Goal: Information Seeking & Learning: Find specific fact

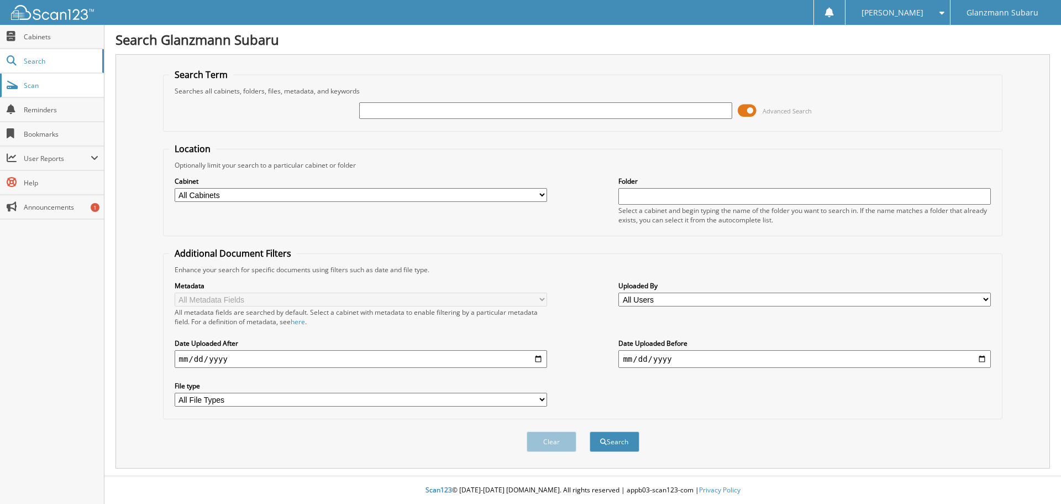
click at [40, 90] on span "Scan" at bounding box center [61, 85] width 75 height 9
drag, startPoint x: 0, startPoint y: 0, endPoint x: 27, endPoint y: 62, distance: 68.1
click at [39, 38] on span "Cabinets" at bounding box center [61, 36] width 75 height 9
type input "R3008026"
click at [590, 431] on button "Search" at bounding box center [615, 441] width 50 height 20
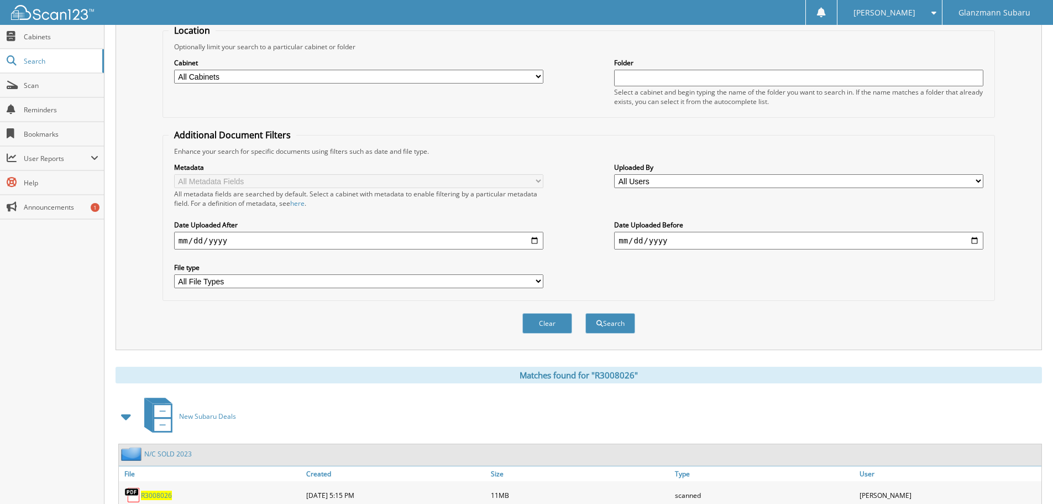
scroll to position [332, 0]
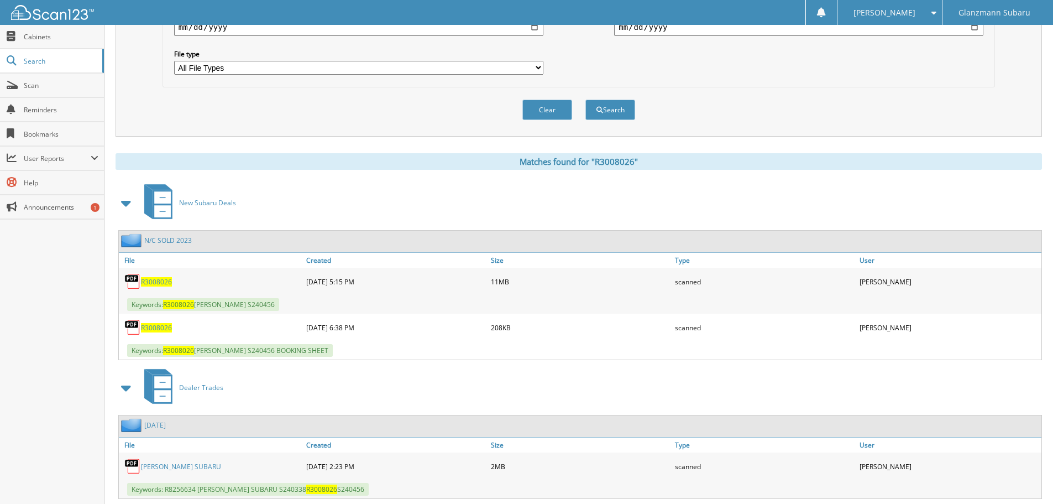
click at [156, 282] on span "R3008026" at bounding box center [156, 281] width 31 height 9
click at [155, 329] on span "R3008026" at bounding box center [156, 327] width 31 height 9
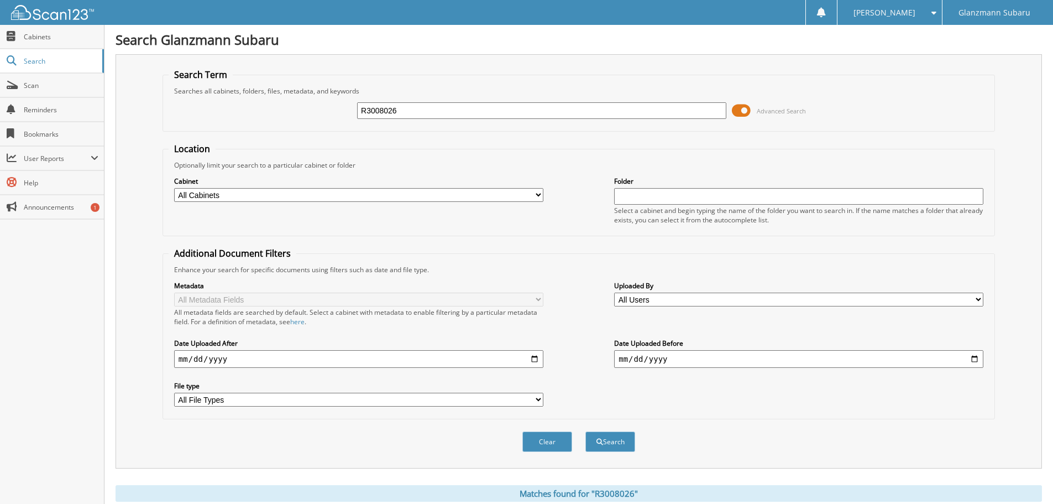
click at [434, 118] on input "R3008026" at bounding box center [541, 110] width 369 height 17
type input "R3411798"
click at [585, 431] on button "Search" at bounding box center [610, 441] width 50 height 20
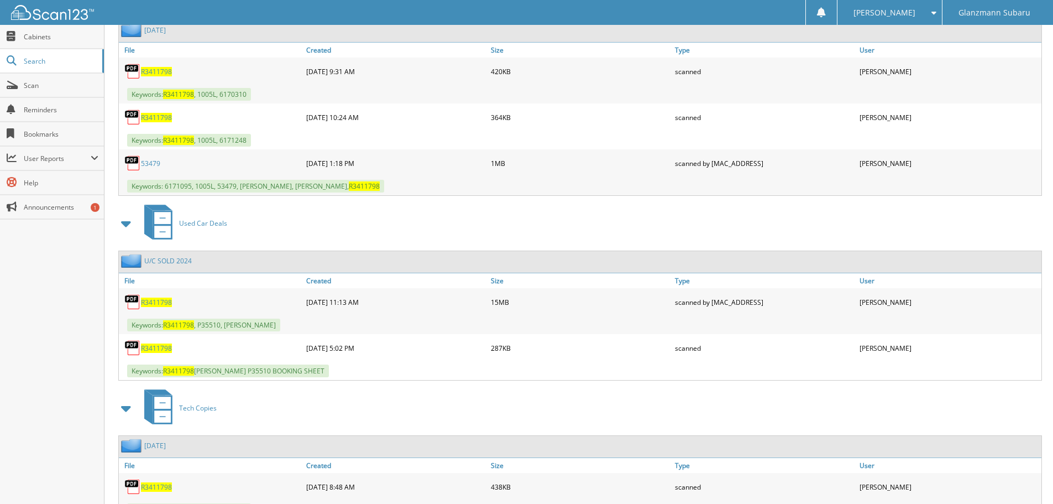
scroll to position [2069, 0]
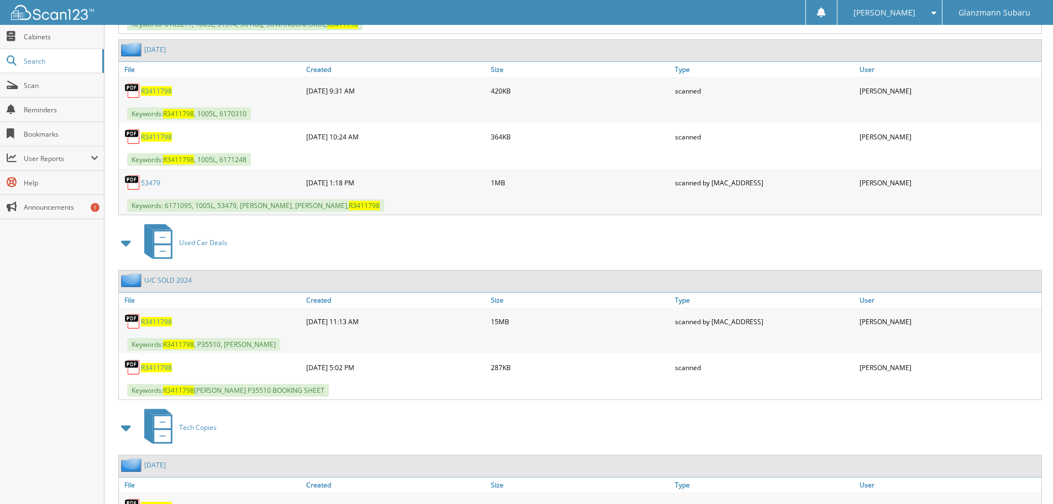
click at [158, 320] on span "R3411798" at bounding box center [156, 321] width 31 height 9
click at [164, 363] on span "R3411798" at bounding box center [156, 367] width 31 height 9
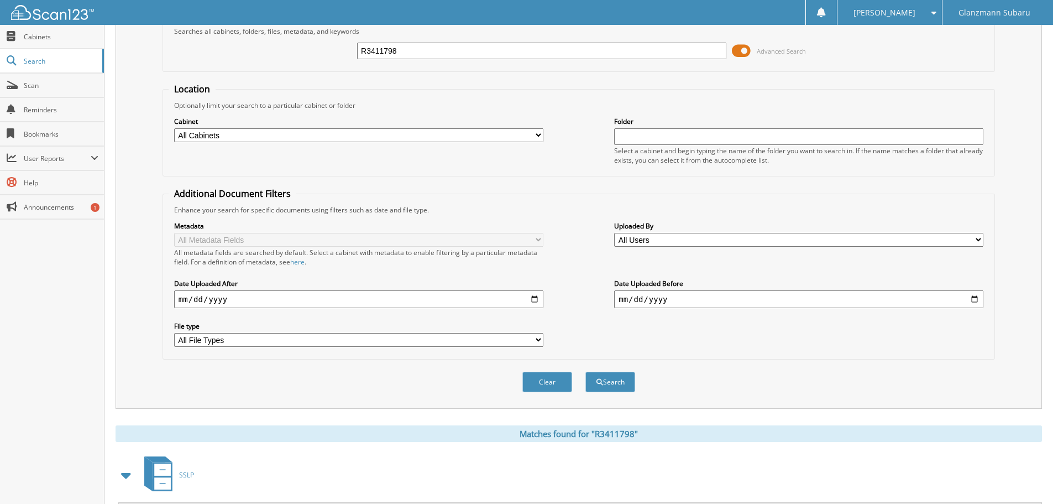
scroll to position [0, 0]
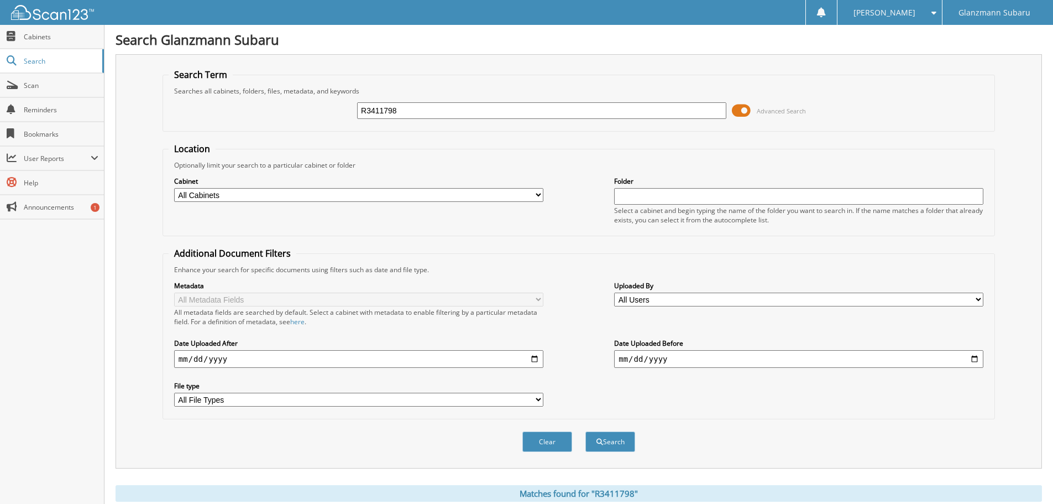
click at [410, 114] on input "R3411798" at bounding box center [541, 110] width 369 height 17
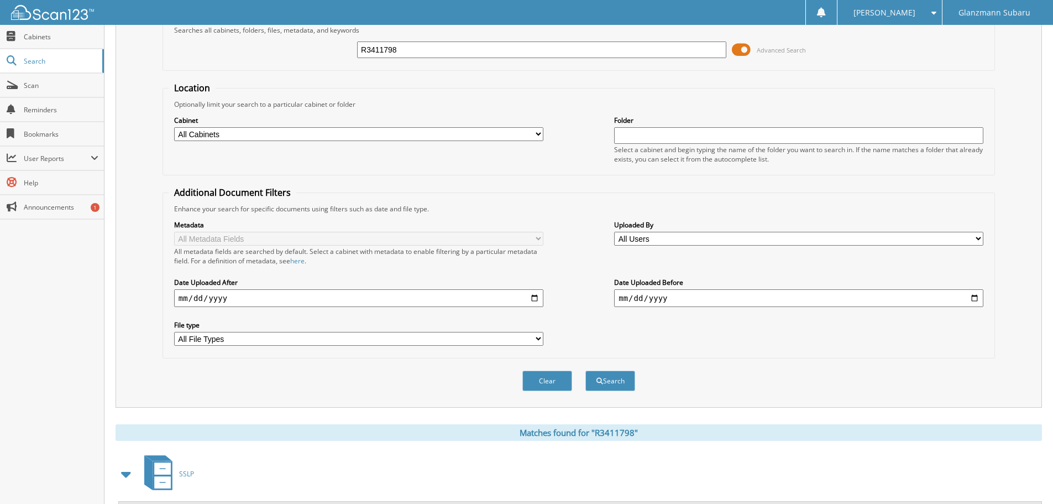
scroll to position [55, 0]
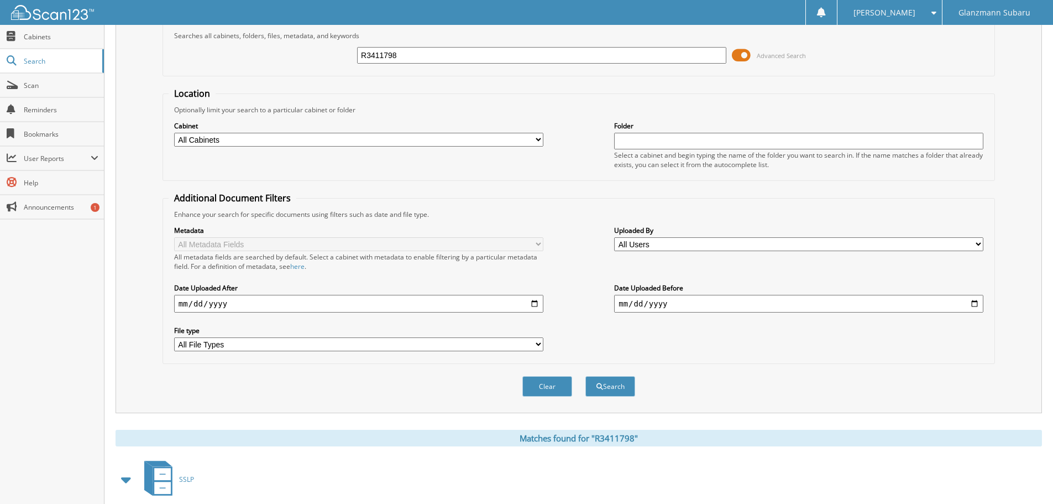
click at [416, 50] on input "R3411798" at bounding box center [541, 55] width 369 height 17
type input "S241458"
click at [585, 376] on button "Search" at bounding box center [610, 386] width 50 height 20
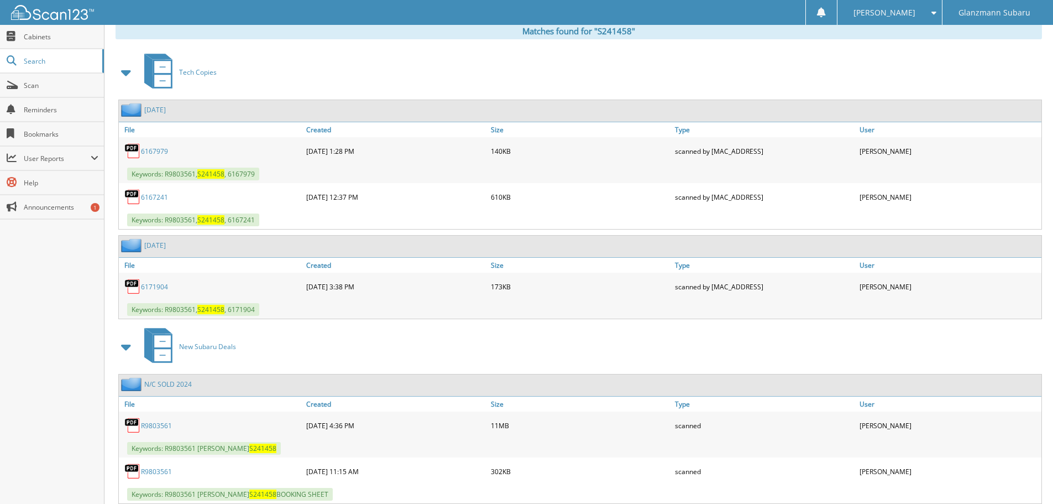
scroll to position [496, 0]
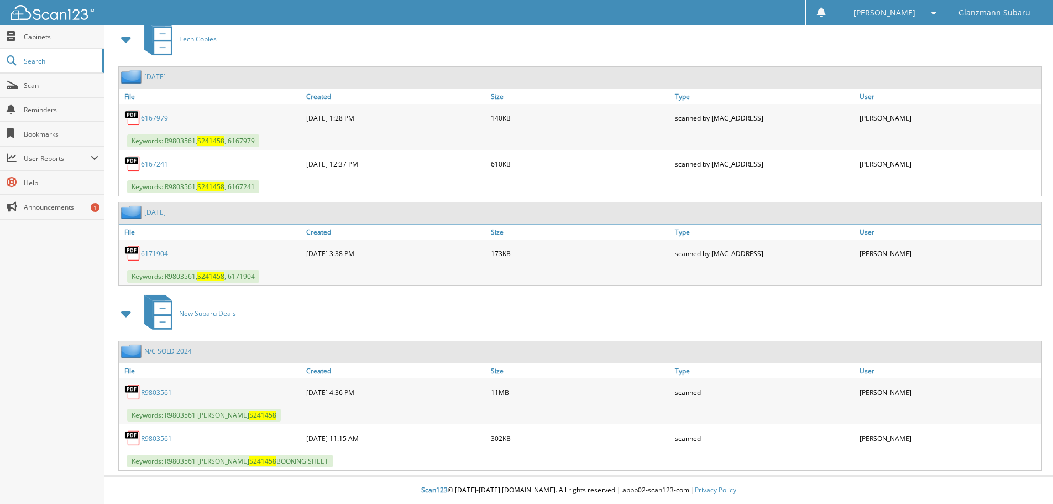
click at [168, 438] on link "R9803561" at bounding box center [156, 437] width 31 height 9
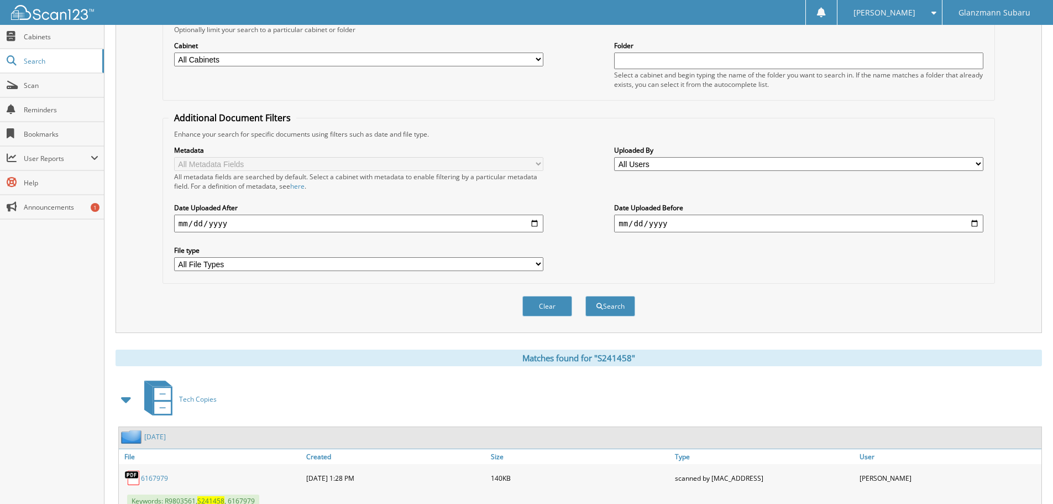
scroll to position [0, 0]
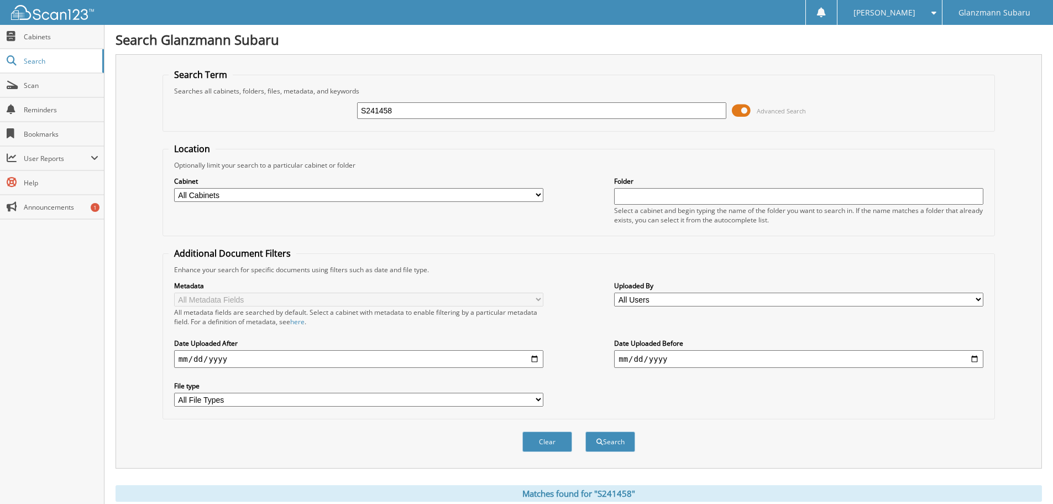
click at [413, 111] on input "S241458" at bounding box center [541, 110] width 369 height 17
type input "J3392252"
click at [585, 431] on button "Search" at bounding box center [610, 441] width 50 height 20
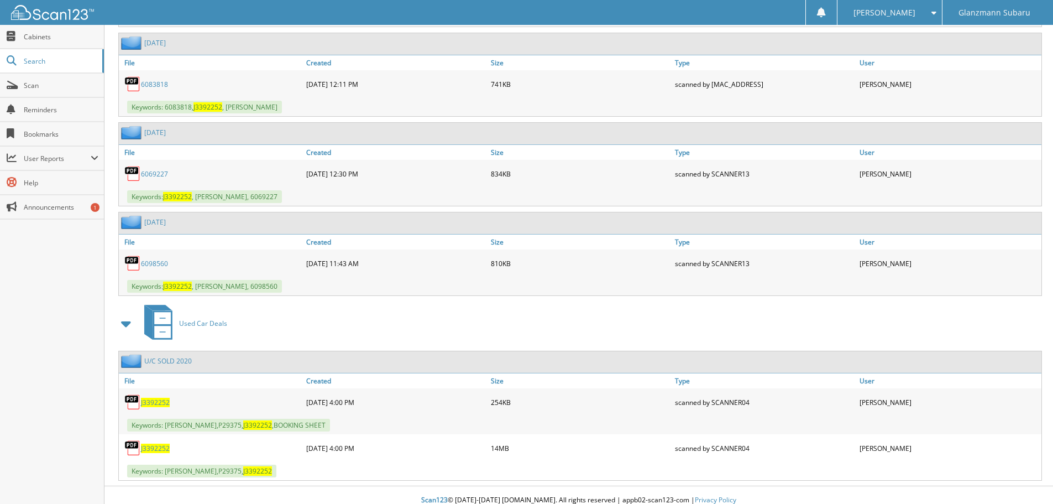
scroll to position [1312, 0]
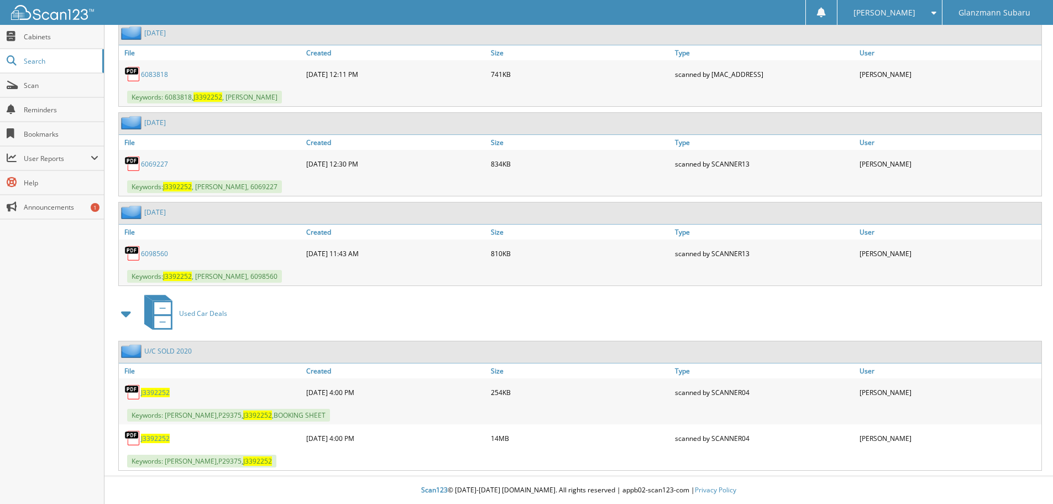
click at [155, 441] on span "J3392252" at bounding box center [155, 437] width 29 height 9
click at [157, 389] on span "J3392252" at bounding box center [155, 392] width 29 height 9
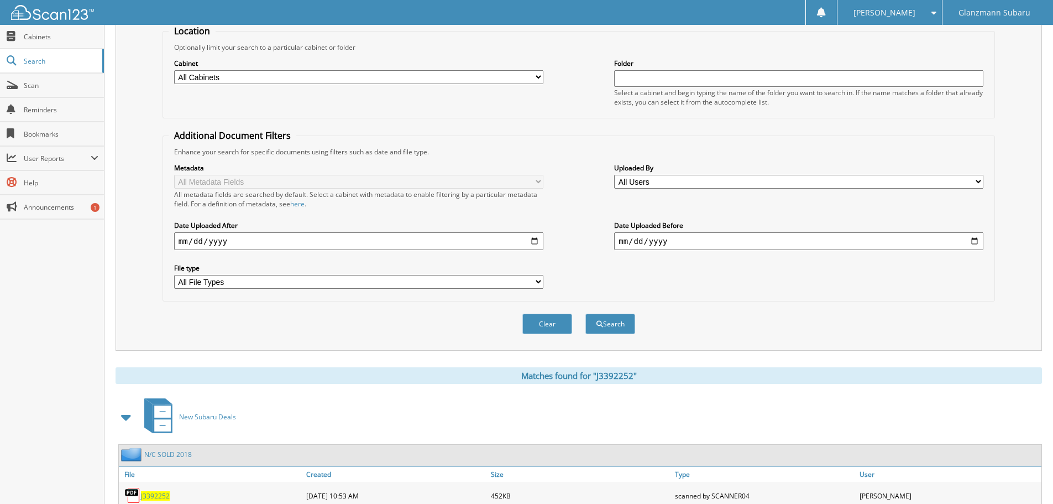
scroll to position [0, 0]
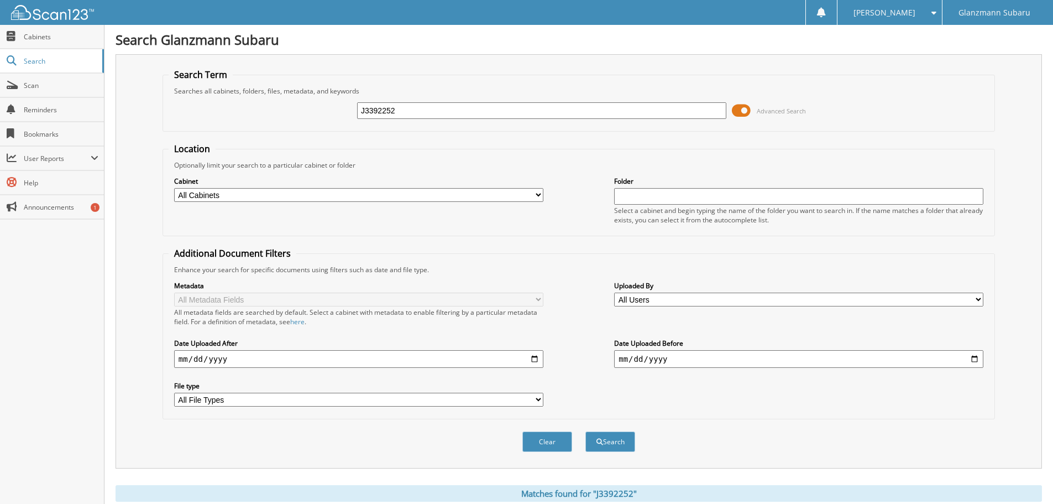
click at [425, 112] on input "J3392252" at bounding box center [541, 110] width 369 height 17
type input "LH97800"
click at [585, 431] on button "Search" at bounding box center [610, 441] width 50 height 20
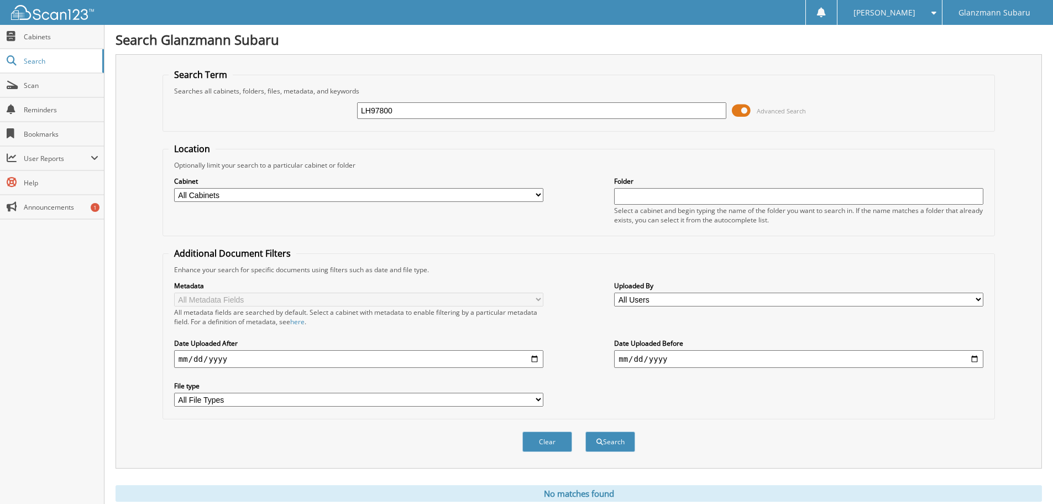
click at [425, 112] on input "LH97800" at bounding box center [541, 110] width 369 height 17
type input "LH597800"
click at [585, 431] on button "Search" at bounding box center [610, 441] width 50 height 20
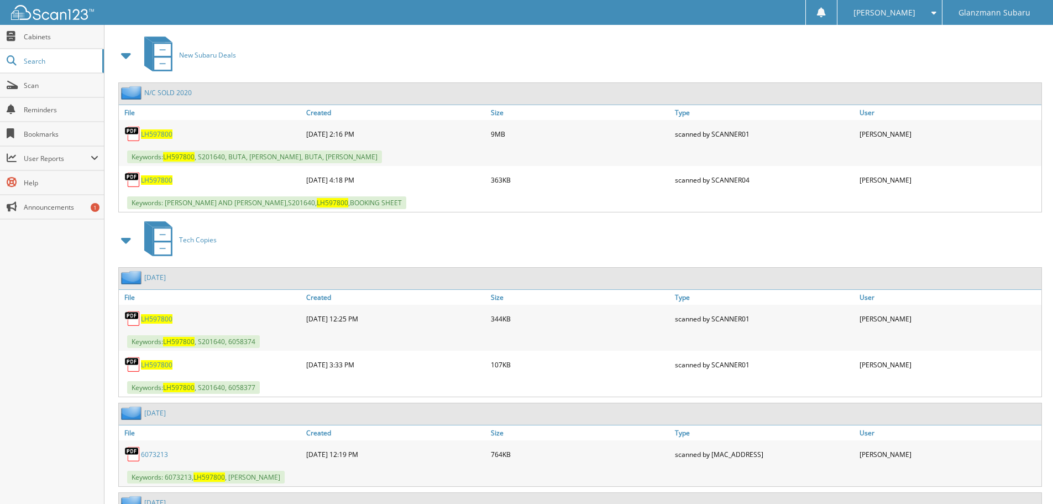
scroll to position [498, 0]
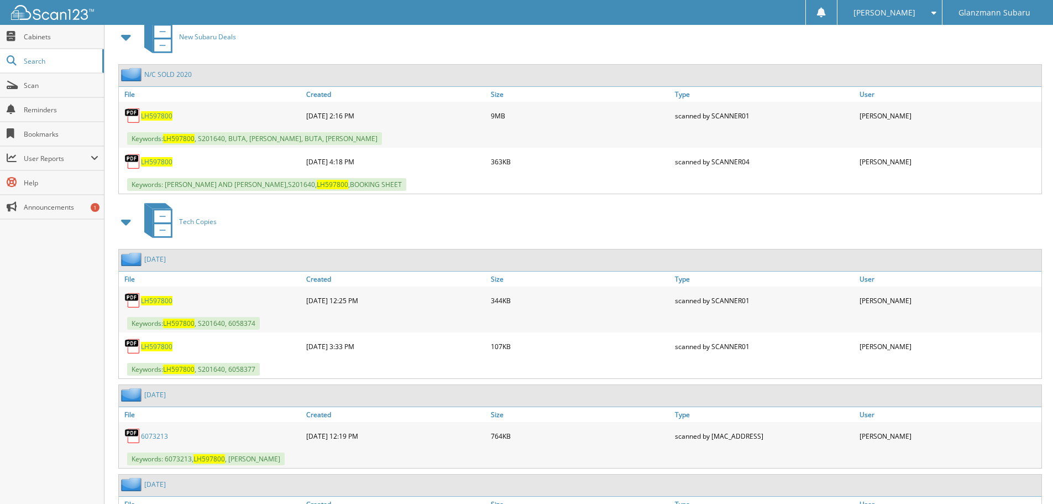
click at [163, 163] on span "LH597800" at bounding box center [157, 161] width 32 height 9
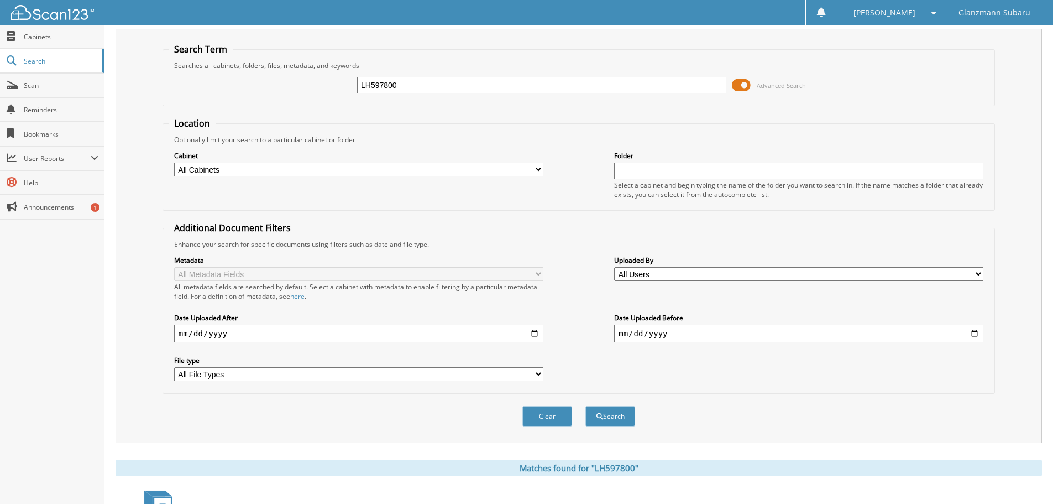
scroll to position [0, 0]
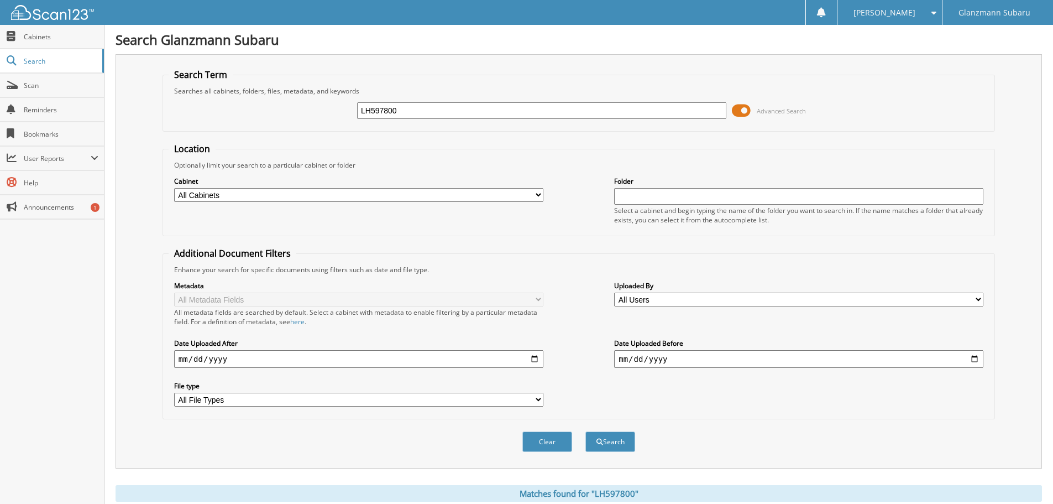
click at [426, 113] on input "LH597800" at bounding box center [541, 110] width 369 height 17
type input "L3020820"
click at [585, 431] on button "Search" at bounding box center [610, 441] width 50 height 20
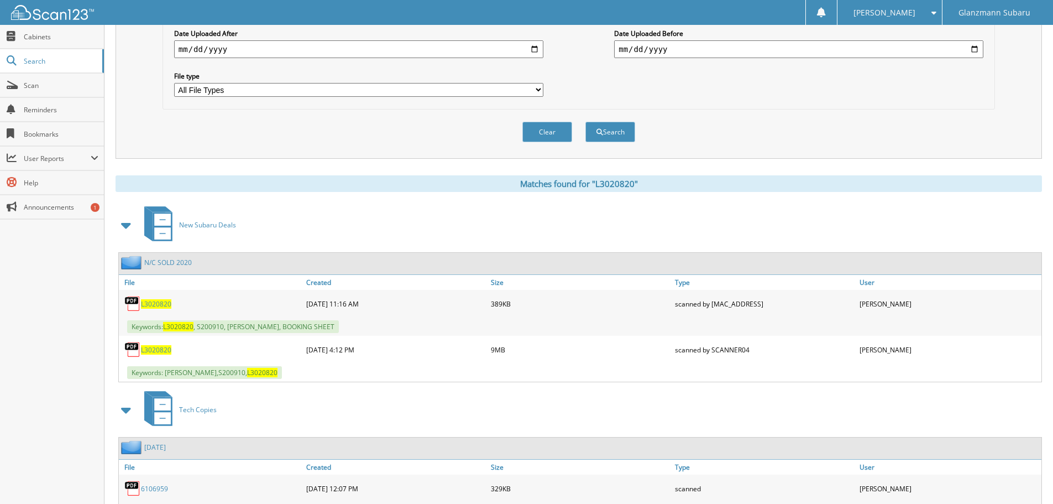
scroll to position [332, 0]
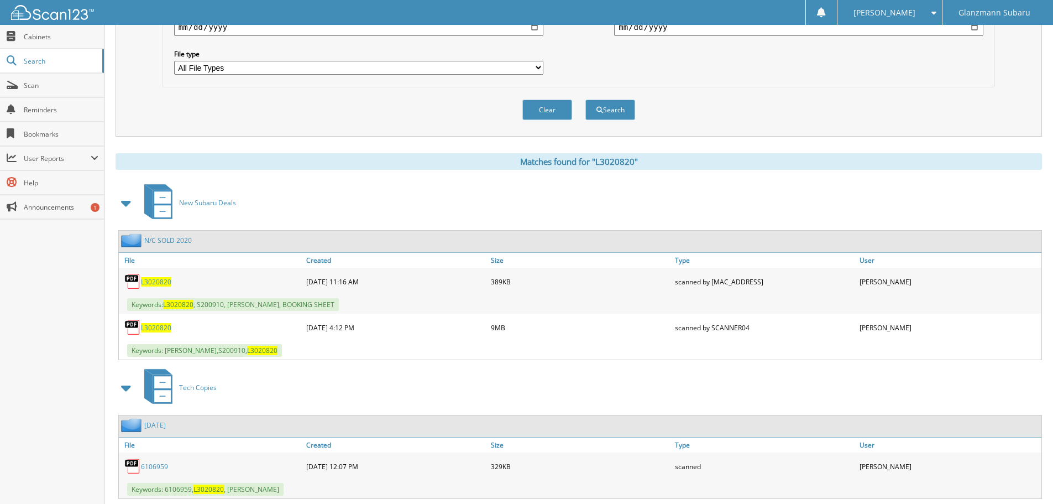
click at [165, 327] on span "L3020820" at bounding box center [156, 327] width 30 height 9
click at [158, 281] on span "L3020820" at bounding box center [156, 281] width 30 height 9
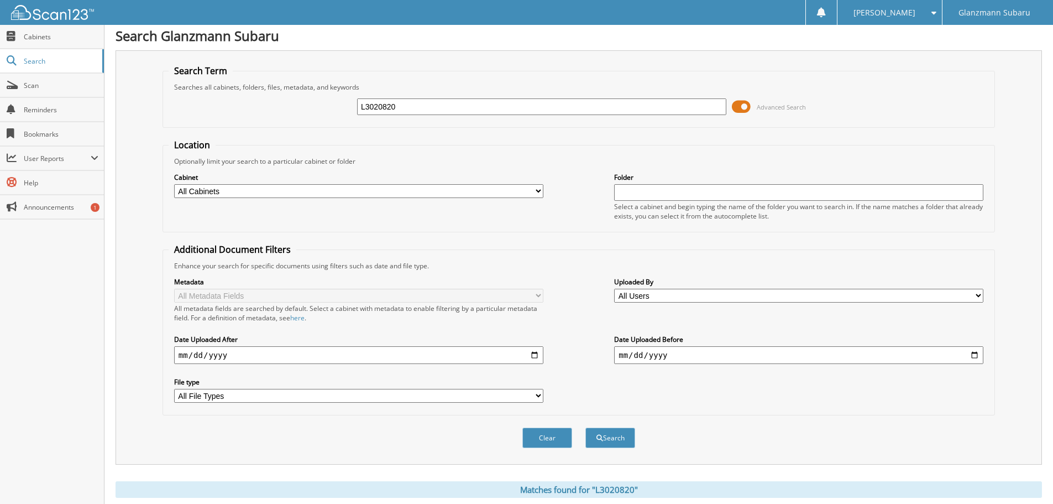
scroll to position [0, 0]
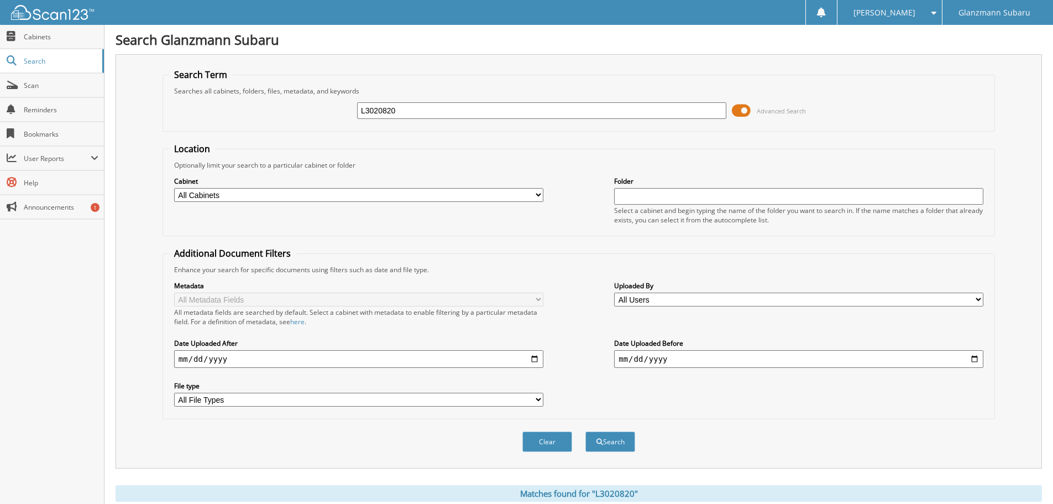
click at [400, 111] on input "L3020820" at bounding box center [541, 110] width 369 height 17
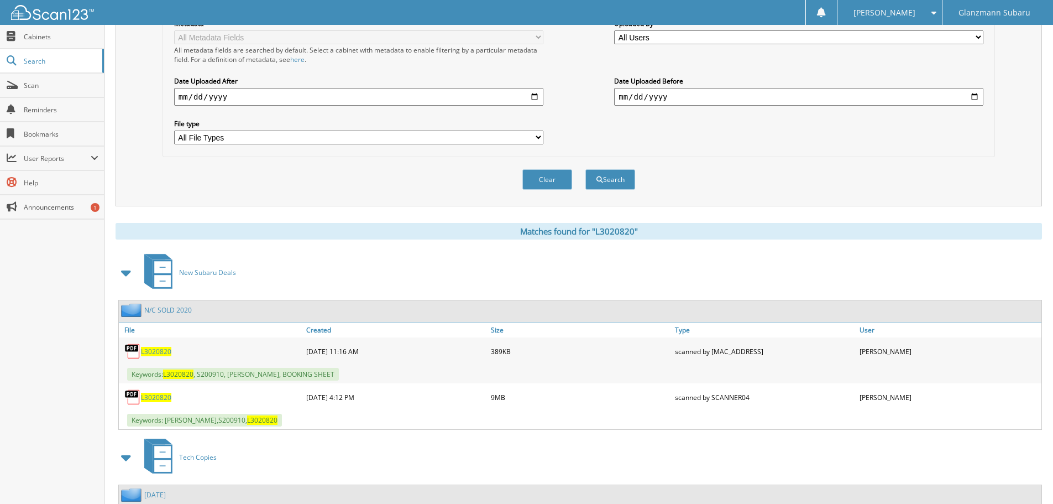
scroll to position [332, 0]
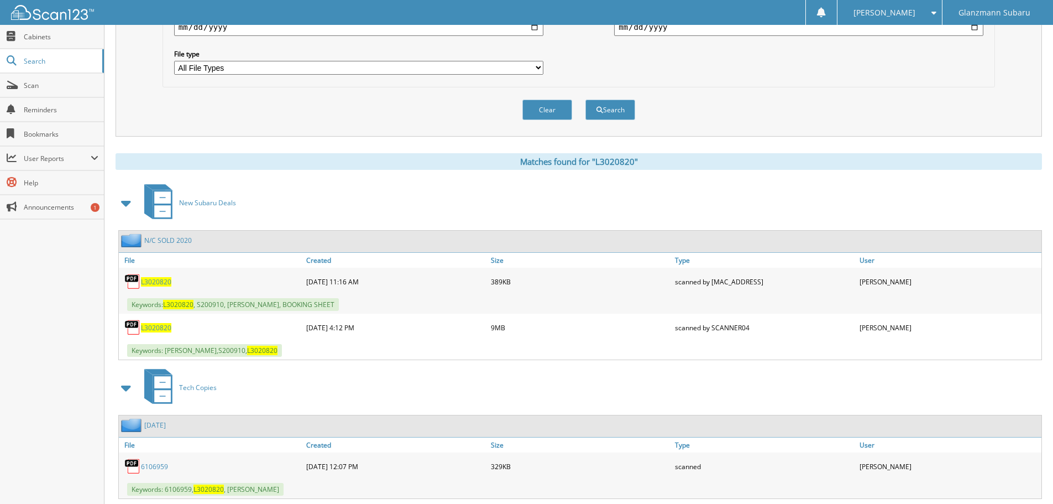
click at [152, 329] on span "L3020820" at bounding box center [156, 327] width 30 height 9
click at [149, 282] on span "L3020820" at bounding box center [156, 281] width 30 height 9
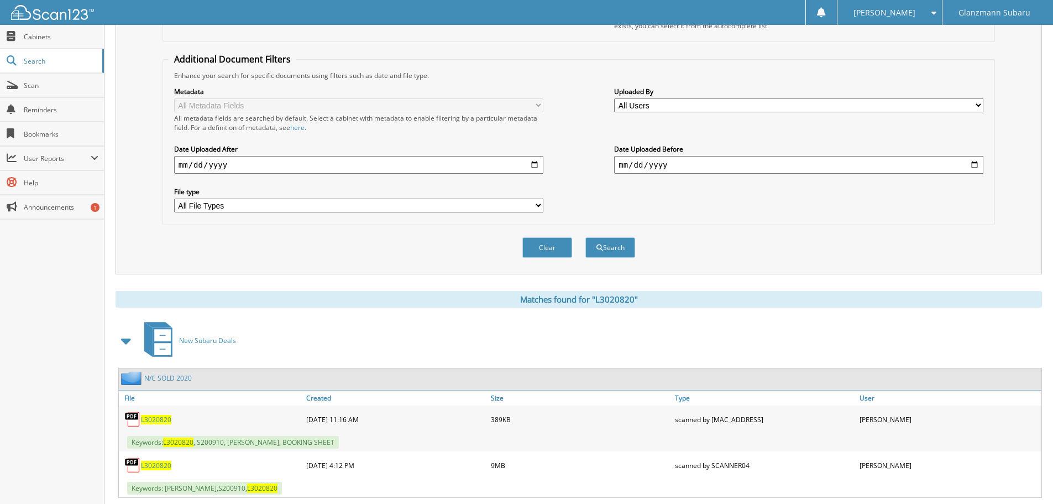
scroll to position [0, 0]
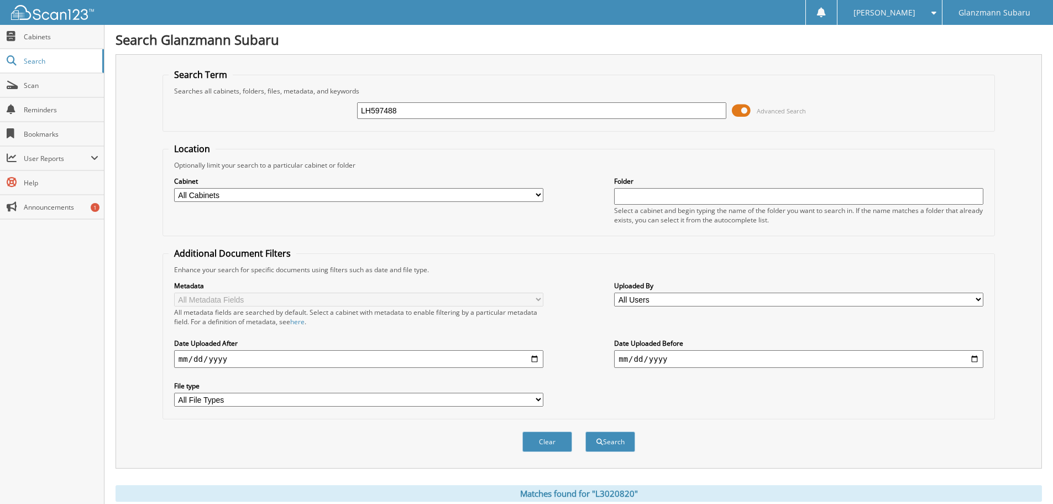
click at [438, 113] on input "LH597488" at bounding box center [541, 110] width 369 height 17
click at [425, 112] on input "LH597488" at bounding box center [541, 110] width 369 height 17
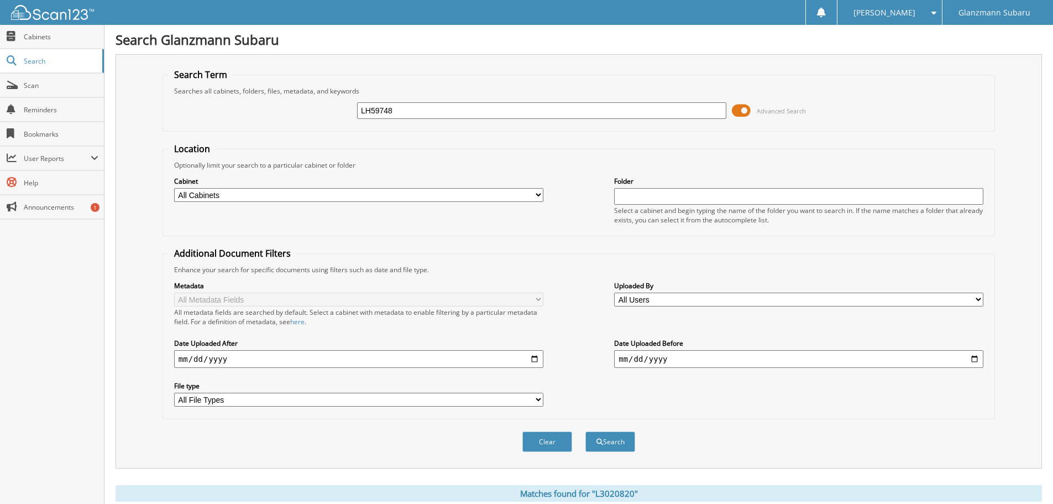
type input "LH597488"
click at [585, 431] on button "Search" at bounding box center [610, 441] width 50 height 20
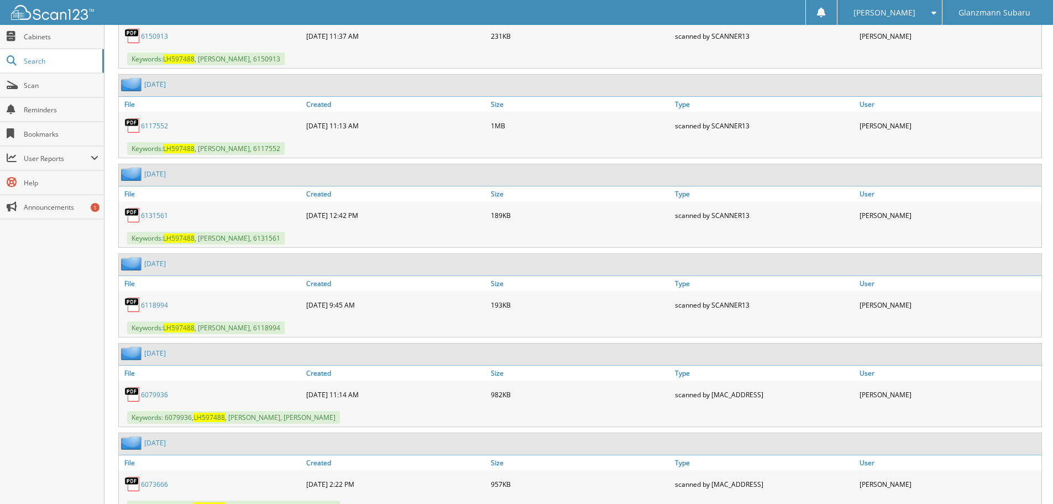
scroll to position [1217, 0]
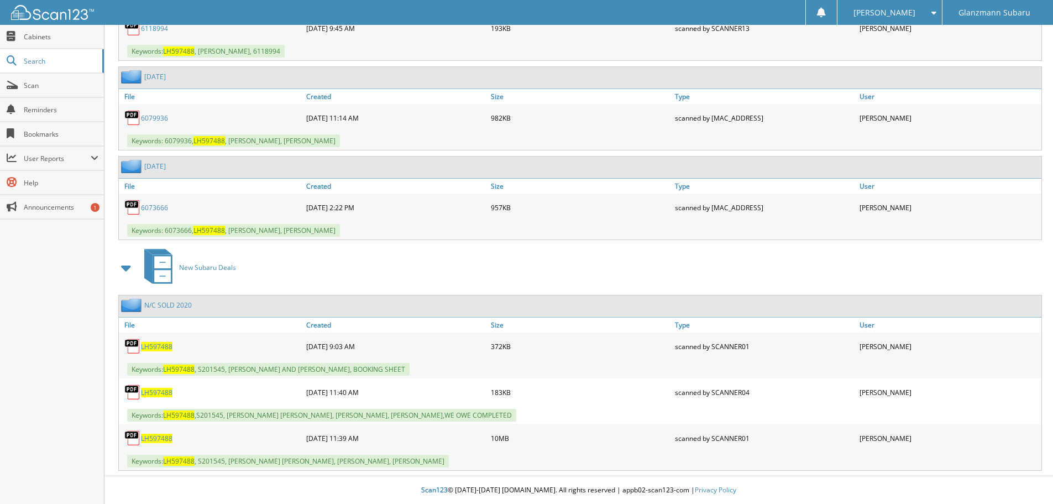
click at [159, 438] on span "LH597488" at bounding box center [157, 437] width 32 height 9
click at [159, 343] on span "LH597488" at bounding box center [157, 346] width 32 height 9
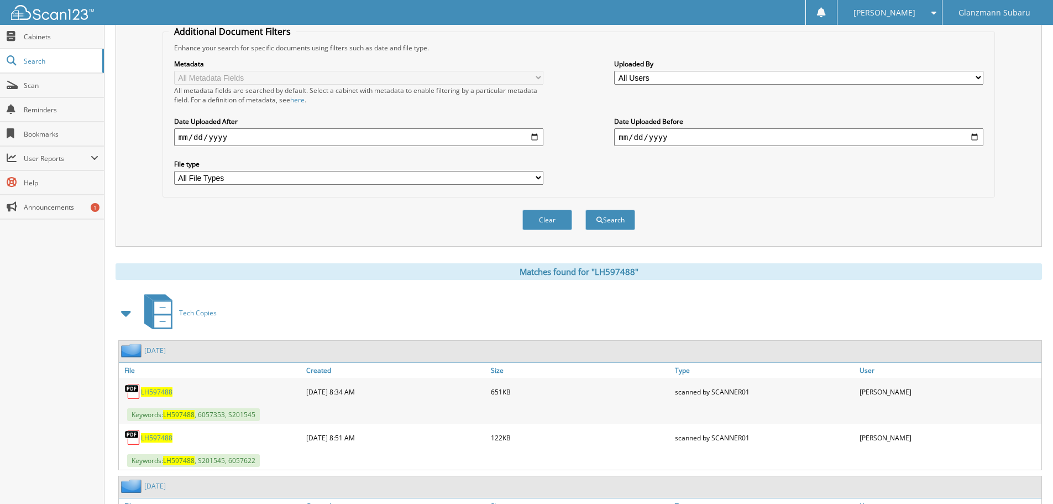
scroll to position [0, 0]
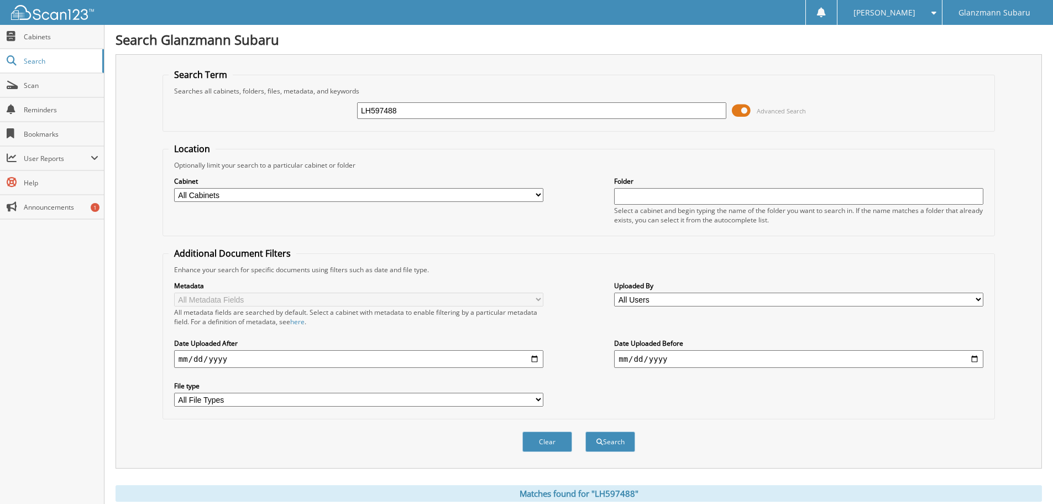
click at [430, 112] on input "LH597488" at bounding box center [541, 110] width 369 height 17
type input "N8701560"
click at [585, 431] on button "Search" at bounding box center [610, 441] width 50 height 20
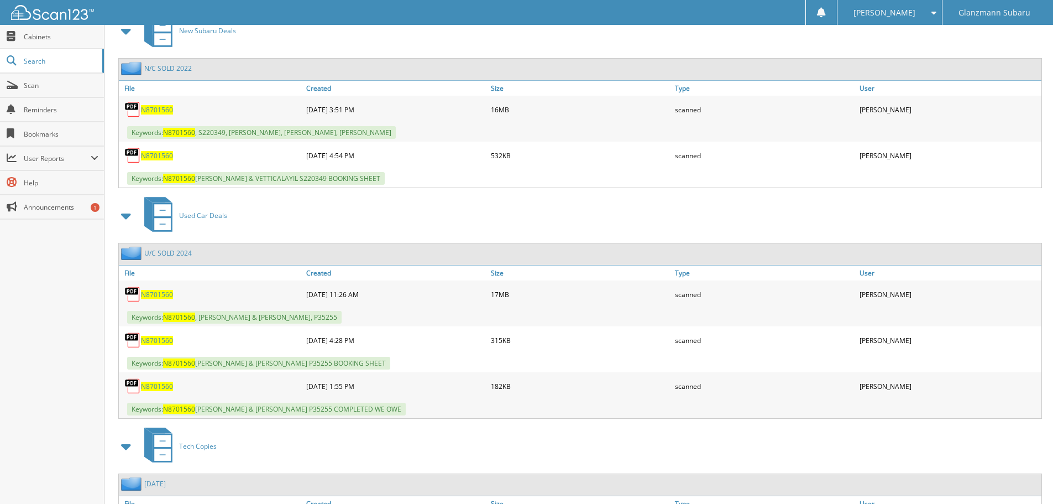
scroll to position [553, 0]
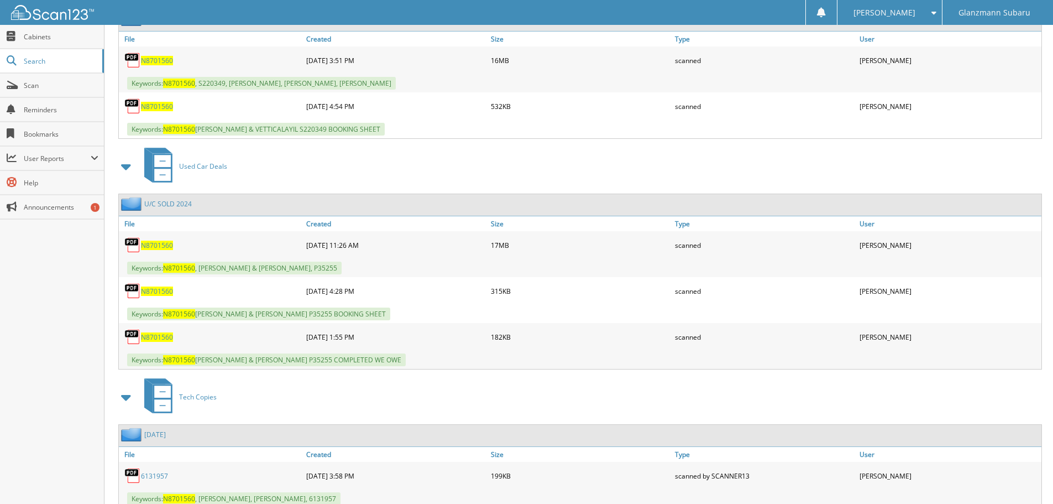
click at [168, 246] on span "N8701560" at bounding box center [157, 244] width 32 height 9
click at [169, 291] on span "N8701560" at bounding box center [157, 290] width 32 height 9
